Goal: Task Accomplishment & Management: Use online tool/utility

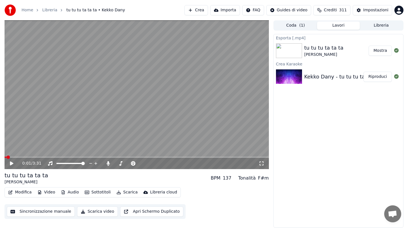
click at [202, 9] on button "Crea" at bounding box center [196, 10] width 23 height 10
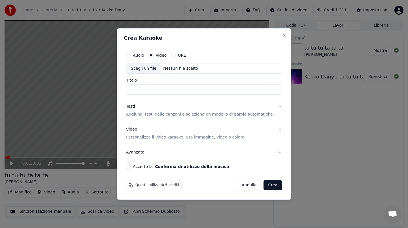
click at [184, 64] on div "Scegli un file Nessun file scelto" at bounding box center [204, 68] width 156 height 11
type input "**********"
click at [135, 106] on div "Testi" at bounding box center [130, 107] width 9 height 6
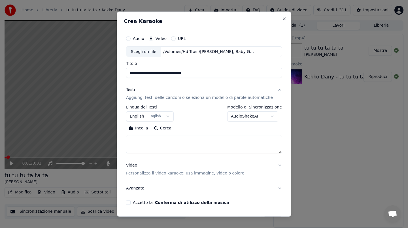
click at [135, 149] on textarea at bounding box center [204, 144] width 156 height 18
paste textarea "**********"
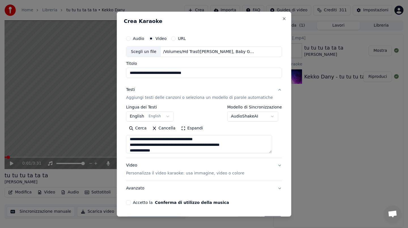
type textarea "**********"
click at [131, 204] on button "Accetto la Conferma di utilizzo della musica" at bounding box center [128, 202] width 5 height 5
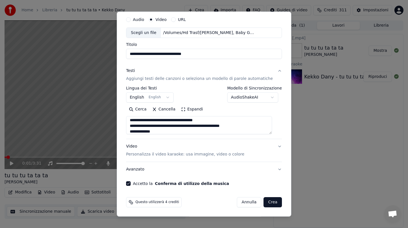
click at [271, 203] on button "Crea" at bounding box center [273, 202] width 18 height 10
select select "**"
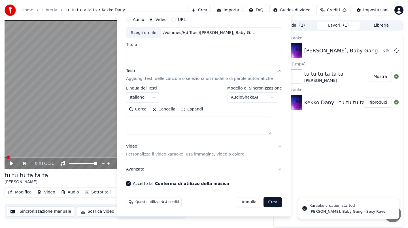
scroll to position [0, 0]
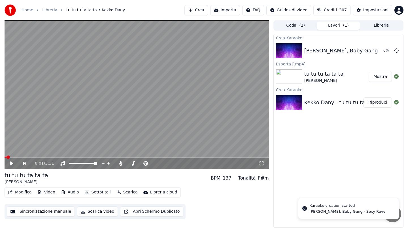
click at [329, 10] on span "Crediti" at bounding box center [330, 10] width 13 height 6
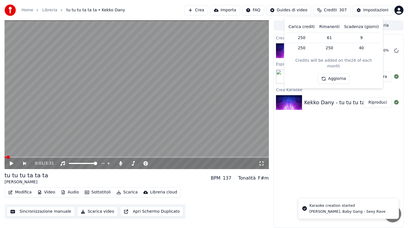
click at [329, 10] on span "Crediti" at bounding box center [330, 10] width 13 height 6
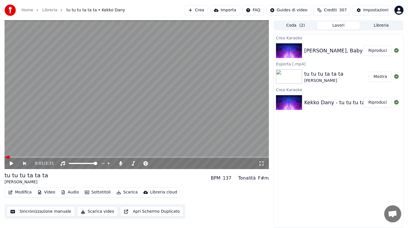
click at [378, 52] on button "Riproduci" at bounding box center [378, 51] width 28 height 10
click at [23, 157] on span at bounding box center [137, 157] width 265 height 1
click at [129, 86] on video at bounding box center [137, 94] width 265 height 149
click at [196, 158] on div "0:38 / 2:20" at bounding box center [137, 163] width 265 height 11
click at [196, 156] on video at bounding box center [137, 94] width 265 height 149
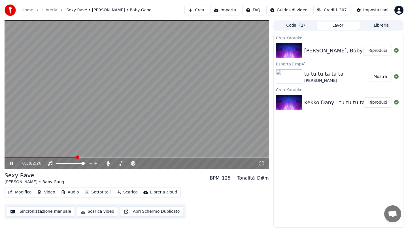
click at [196, 157] on span at bounding box center [137, 157] width 265 height 1
click at [193, 131] on video at bounding box center [137, 94] width 265 height 149
click at [127, 192] on button "Scarica" at bounding box center [127, 193] width 26 height 8
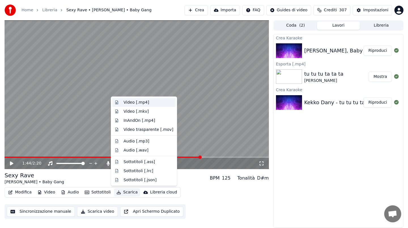
click at [136, 101] on div "Video [.mp4]" at bounding box center [137, 103] width 26 height 6
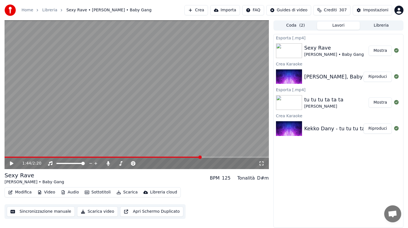
click at [195, 12] on button "Crea" at bounding box center [196, 10] width 23 height 10
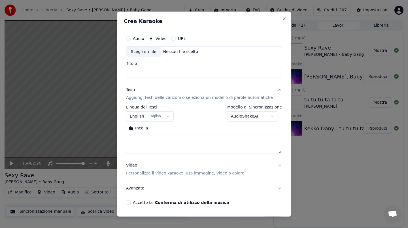
click at [185, 50] on div "Nessun file scelto" at bounding box center [180, 52] width 39 height 6
type input "**********"
click at [136, 130] on button "Incolla" at bounding box center [138, 128] width 25 height 9
type textarea "**********"
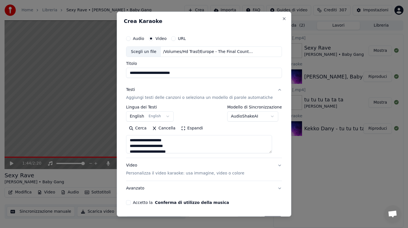
scroll to position [19, 0]
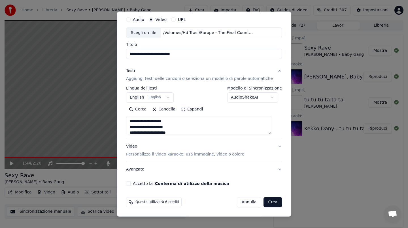
click at [131, 182] on button "Accetto la Conferma di utilizzo della musica" at bounding box center [128, 183] width 5 height 5
click at [270, 207] on button "Crea" at bounding box center [273, 202] width 18 height 10
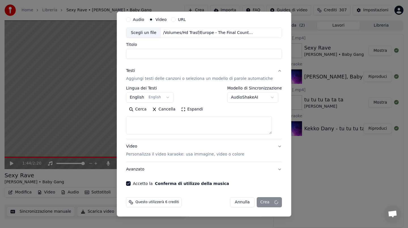
select select
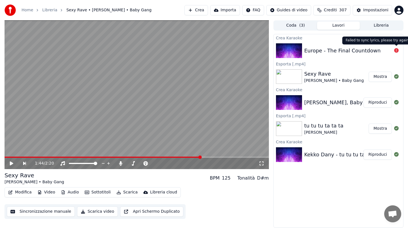
click at [397, 49] on icon at bounding box center [396, 50] width 5 height 5
click at [397, 52] on icon at bounding box center [396, 50] width 5 height 5
click at [380, 51] on div "Europe - The Final Countdown" at bounding box center [349, 51] width 88 height 8
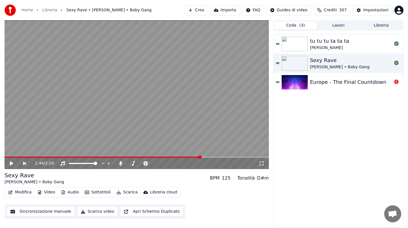
click at [309, 26] on button "Coda ( 3 )" at bounding box center [295, 26] width 43 height 8
click at [399, 83] on div at bounding box center [396, 82] width 9 height 7
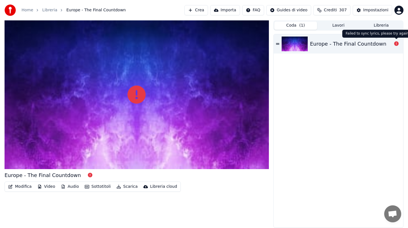
click at [396, 45] on icon at bounding box center [396, 43] width 5 height 5
click at [368, 43] on div "Europe - The Final Countdown" at bounding box center [348, 44] width 77 height 8
click at [194, 9] on button "Crea" at bounding box center [196, 10] width 23 height 10
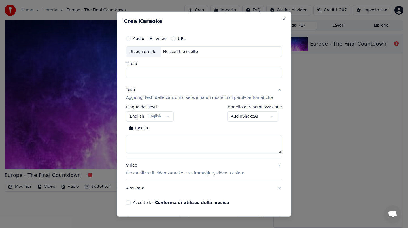
click at [201, 50] on div "Scegli un file Nessun file scelto" at bounding box center [204, 51] width 156 height 11
type input "**********"
click at [140, 130] on button "Incolla" at bounding box center [138, 128] width 25 height 9
type textarea "**********"
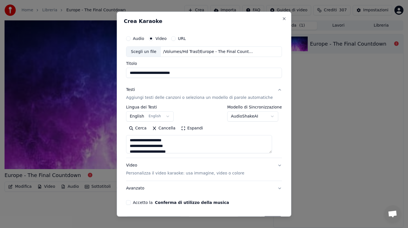
click at [131, 204] on button "Accetto la Conferma di utilizzo della musica" at bounding box center [128, 202] width 5 height 5
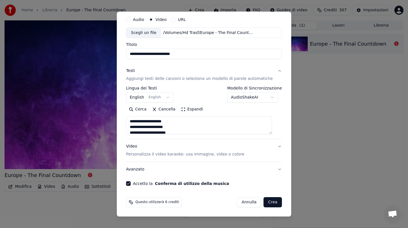
click at [273, 198] on button "Crea" at bounding box center [273, 202] width 18 height 10
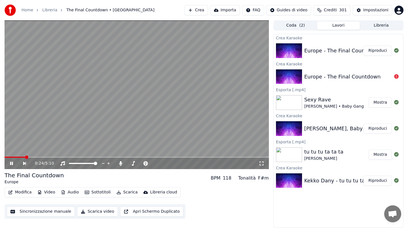
click at [47, 157] on span at bounding box center [137, 157] width 265 height 1
click at [72, 157] on span at bounding box center [137, 157] width 265 height 1
click at [88, 157] on span at bounding box center [137, 157] width 265 height 1
click at [155, 111] on video at bounding box center [137, 94] width 265 height 149
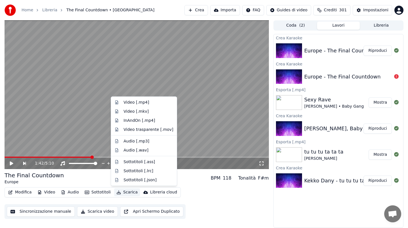
click at [129, 193] on button "Scarica" at bounding box center [127, 193] width 26 height 8
click at [145, 102] on div "Video [.mp4]" at bounding box center [137, 103] width 26 height 6
